Goal: Complete application form

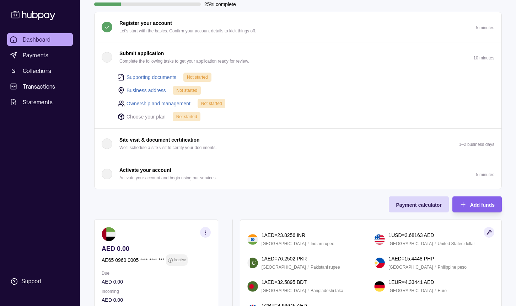
scroll to position [59, 0]
click at [141, 78] on link "Supporting documents" at bounding box center [152, 77] width 50 height 8
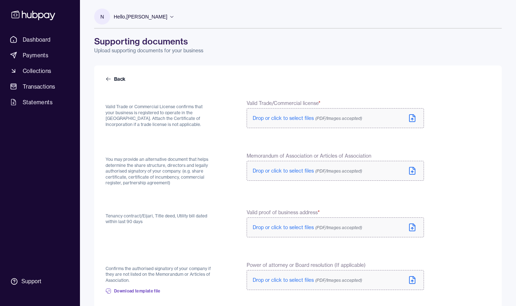
click at [280, 123] on label "Drop or click to select files (PDF/Images accepted)" at bounding box center [335, 118] width 177 height 20
click at [286, 174] on span "Drop or click to select files (PDF/Images accepted)" at bounding box center [307, 172] width 109 height 6
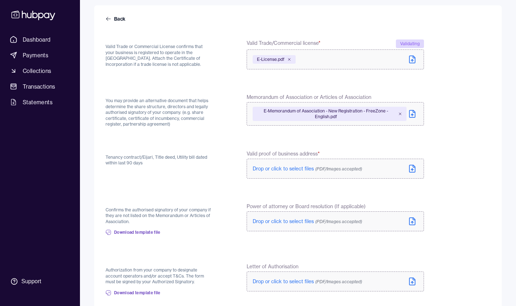
scroll to position [78, 0]
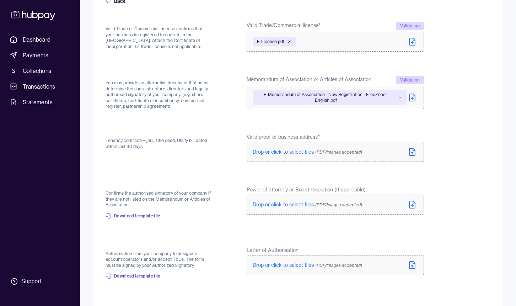
click at [280, 153] on span "Drop or click to select files (PDF/Images accepted)" at bounding box center [307, 152] width 109 height 6
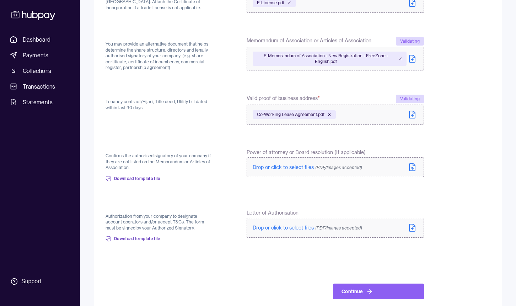
scroll to position [128, 0]
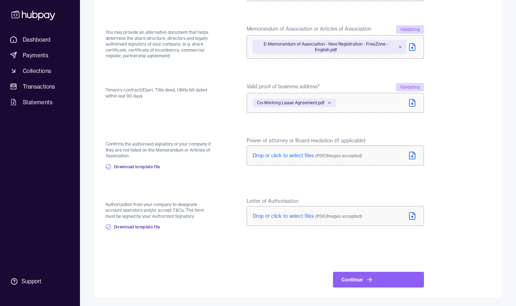
click at [263, 215] on span "Drop or click to select files (PDF/Images accepted)" at bounding box center [307, 216] width 109 height 6
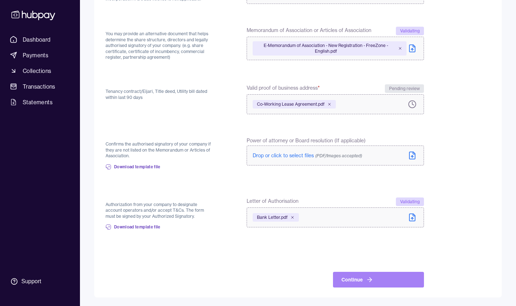
click at [358, 278] on button "Continue" at bounding box center [378, 280] width 91 height 16
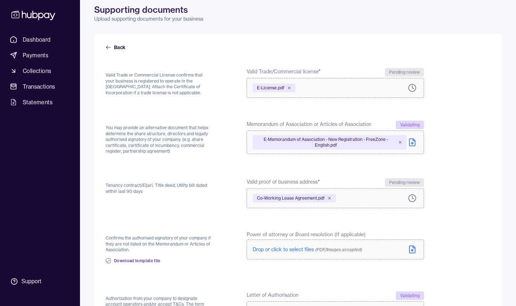
scroll to position [28, 0]
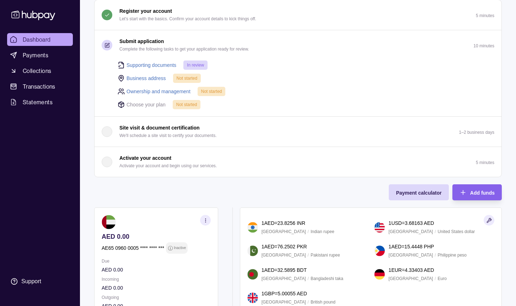
scroll to position [70, 0]
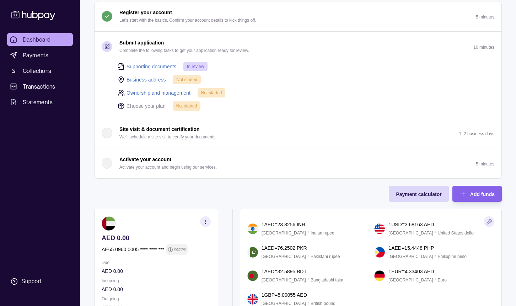
click at [185, 79] on span "Not started" at bounding box center [187, 79] width 21 height 5
click at [149, 80] on link "Business address" at bounding box center [146, 80] width 39 height 8
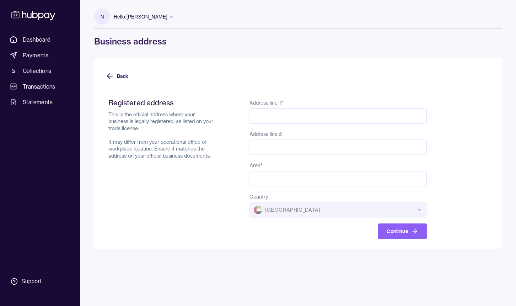
click at [308, 107] on div "Address line 1 *" at bounding box center [337, 111] width 177 height 26
click at [262, 116] on input "Address line 1 *" at bounding box center [337, 116] width 177 height 16
type input "*"
type input "**********"
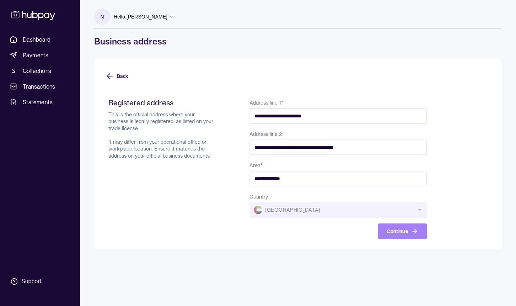
type input "**********"
click at [394, 236] on button "Continue" at bounding box center [402, 231] width 49 height 16
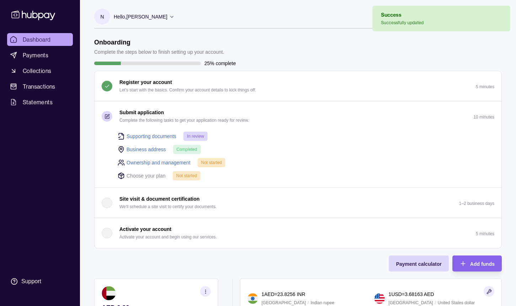
click at [181, 162] on link "Ownership and management" at bounding box center [159, 163] width 64 height 8
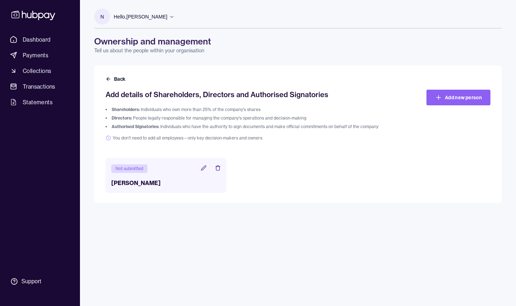
click at [122, 177] on div "Not submitted [PERSON_NAME]" at bounding box center [166, 175] width 121 height 35
click at [122, 170] on div "Not submitted" at bounding box center [129, 168] width 36 height 9
click at [202, 172] on header "Not submitted" at bounding box center [165, 167] width 109 height 9
click at [203, 166] on icon at bounding box center [204, 168] width 6 height 6
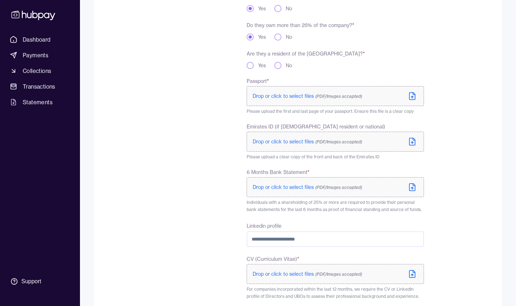
scroll to position [173, 0]
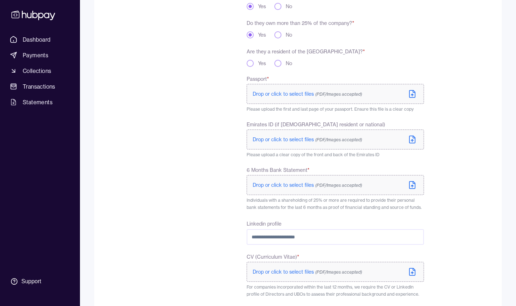
click at [273, 98] on label "Drop or click to select files (PDF/Images accepted)" at bounding box center [335, 94] width 177 height 20
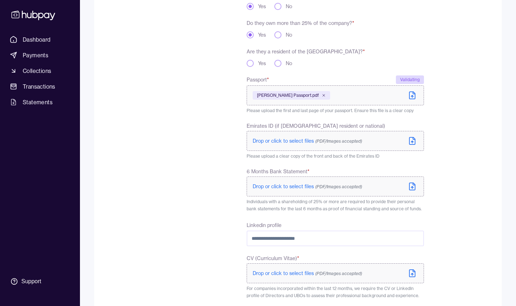
click at [282, 144] on label "Drop or click to select files (PDF/Images accepted)" at bounding box center [335, 141] width 177 height 20
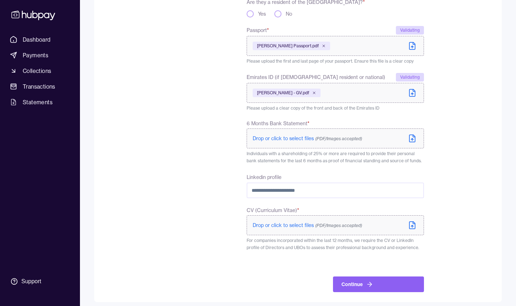
scroll to position [227, 0]
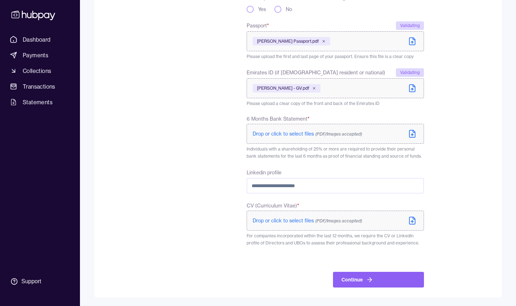
click at [310, 185] on input "Linkedin profile" at bounding box center [335, 186] width 177 height 16
click at [296, 220] on span "Drop or click to select files (PDF/Images accepted)" at bounding box center [307, 220] width 109 height 6
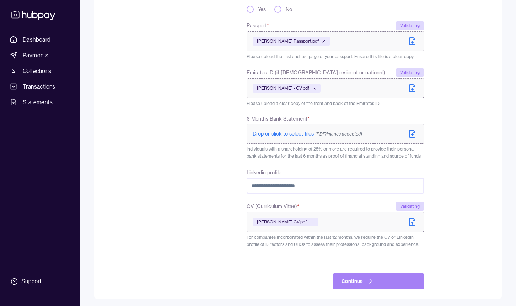
click at [372, 282] on icon "submit" at bounding box center [369, 280] width 7 height 7
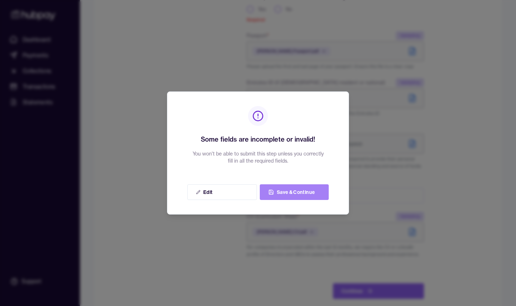
click at [284, 192] on button "Save & Continue" at bounding box center [294, 192] width 69 height 16
